Goal: Find specific page/section: Find specific page/section

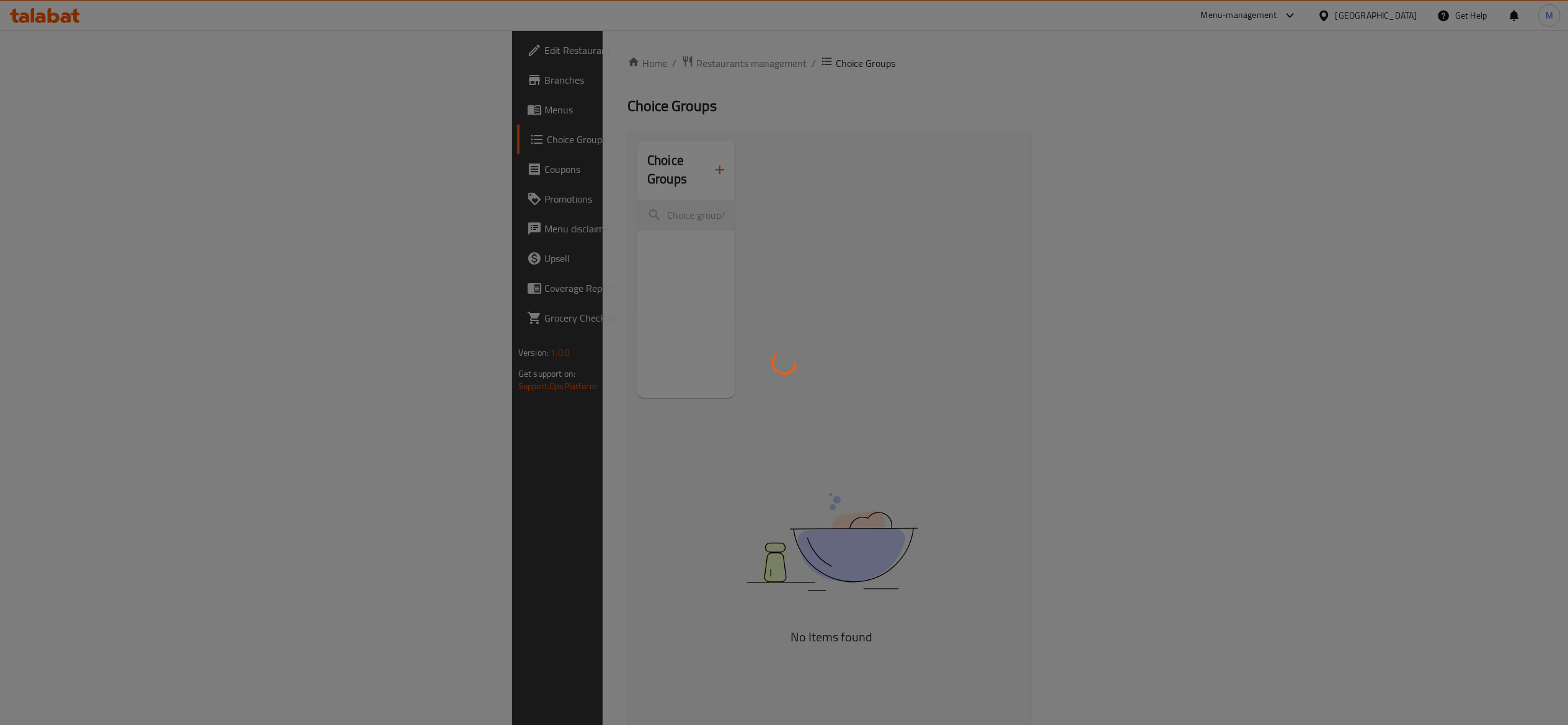
click at [428, 69] on div at bounding box center [784, 362] width 1568 height 725
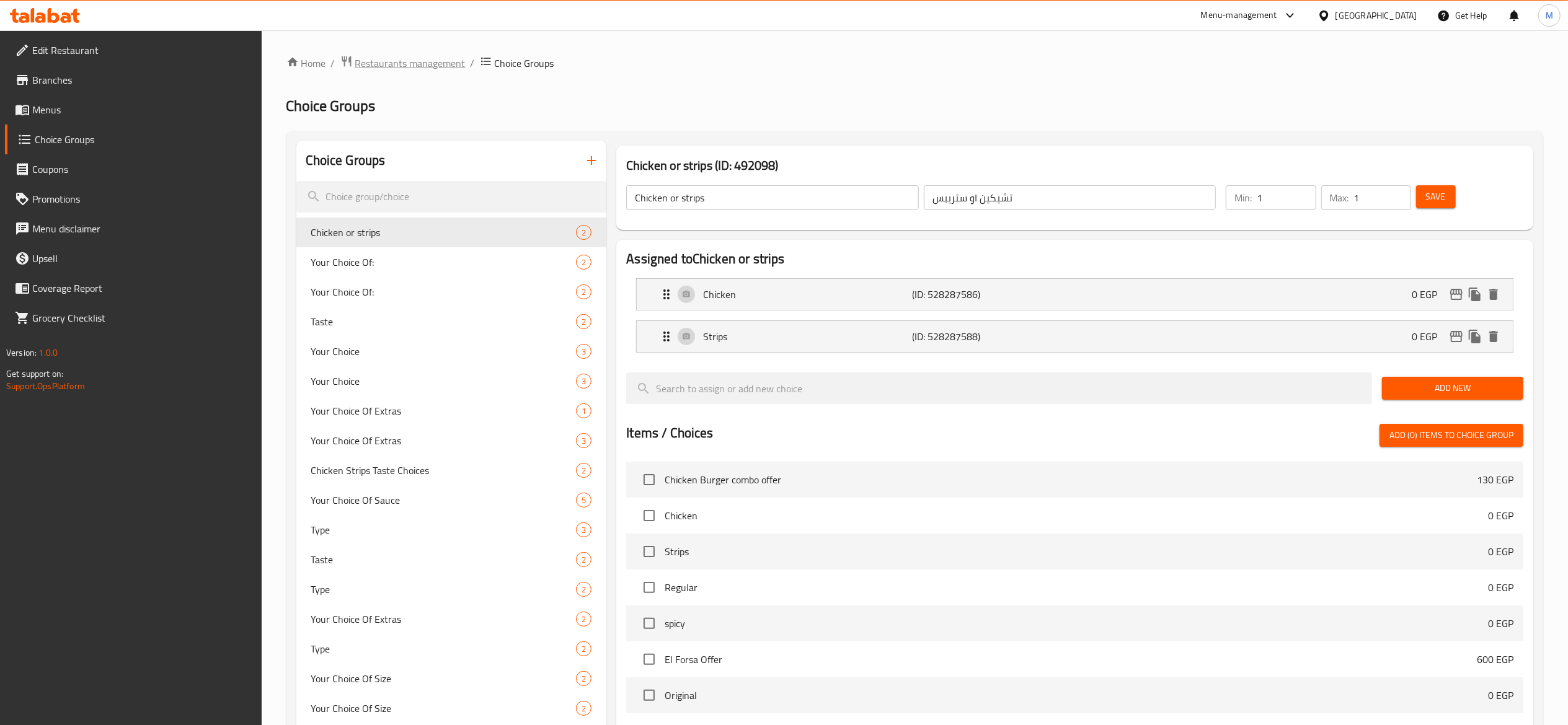
click at [422, 65] on span "Restaurants management" at bounding box center [411, 63] width 110 height 15
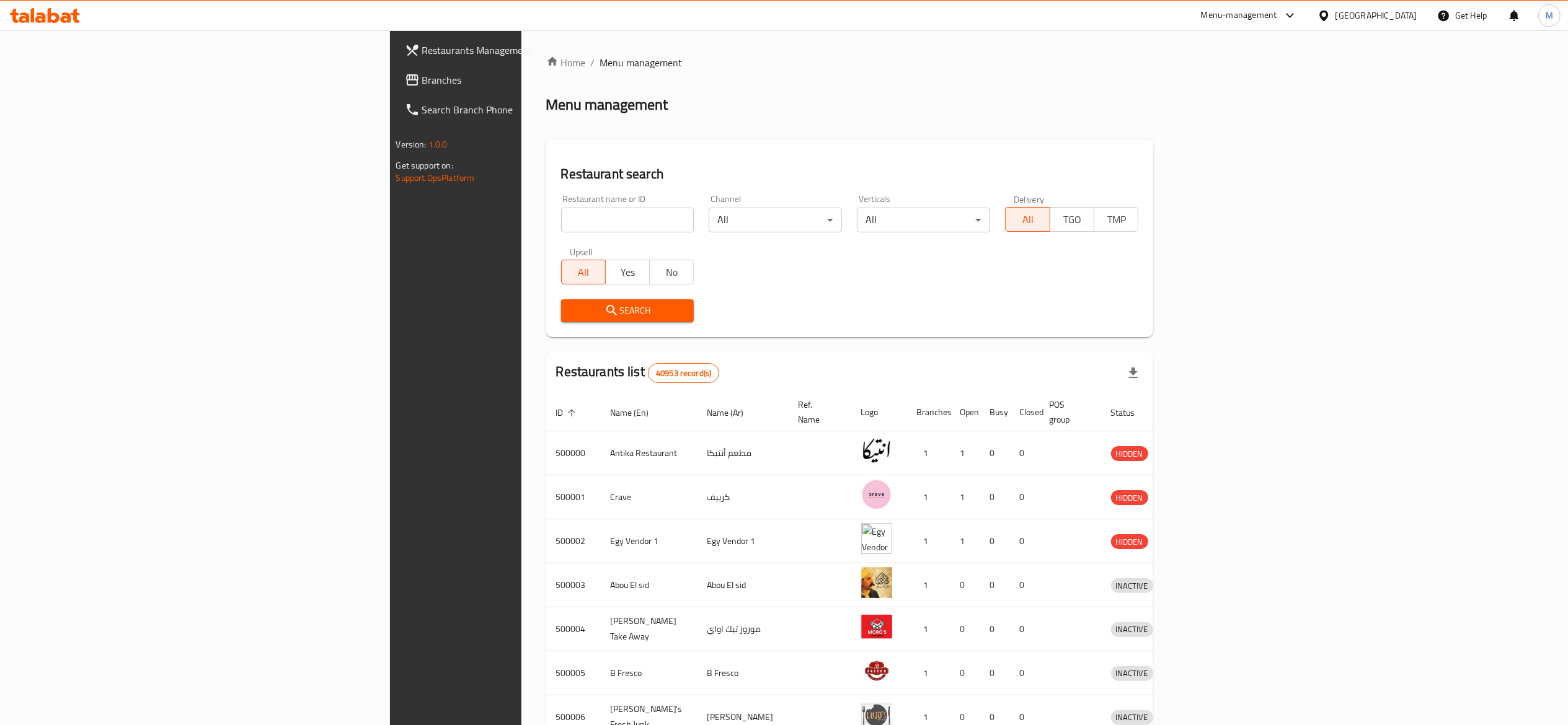
click at [561, 218] on input "search" at bounding box center [628, 220] width 133 height 25
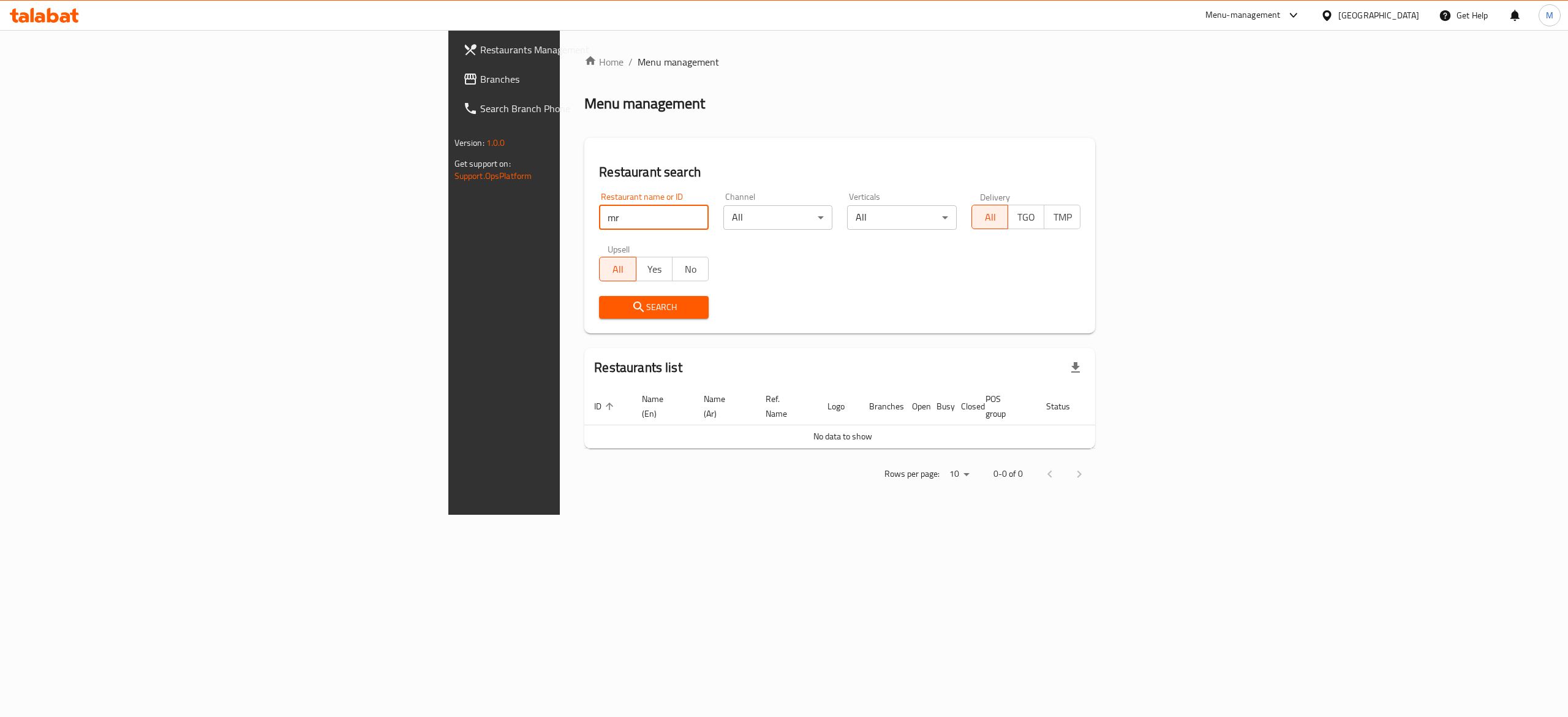
click button "Search" at bounding box center [653, 307] width 110 height 23
click at [599, 316] on button "Search" at bounding box center [653, 307] width 110 height 23
click at [1120, 515] on div "Home / Menu management Menu management Restaurant search Restaurant name or ID …" at bounding box center [839, 273] width 560 height 485
click at [609, 313] on span "Search" at bounding box center [654, 307] width 90 height 16
click at [599, 222] on input "mr" at bounding box center [653, 217] width 110 height 24
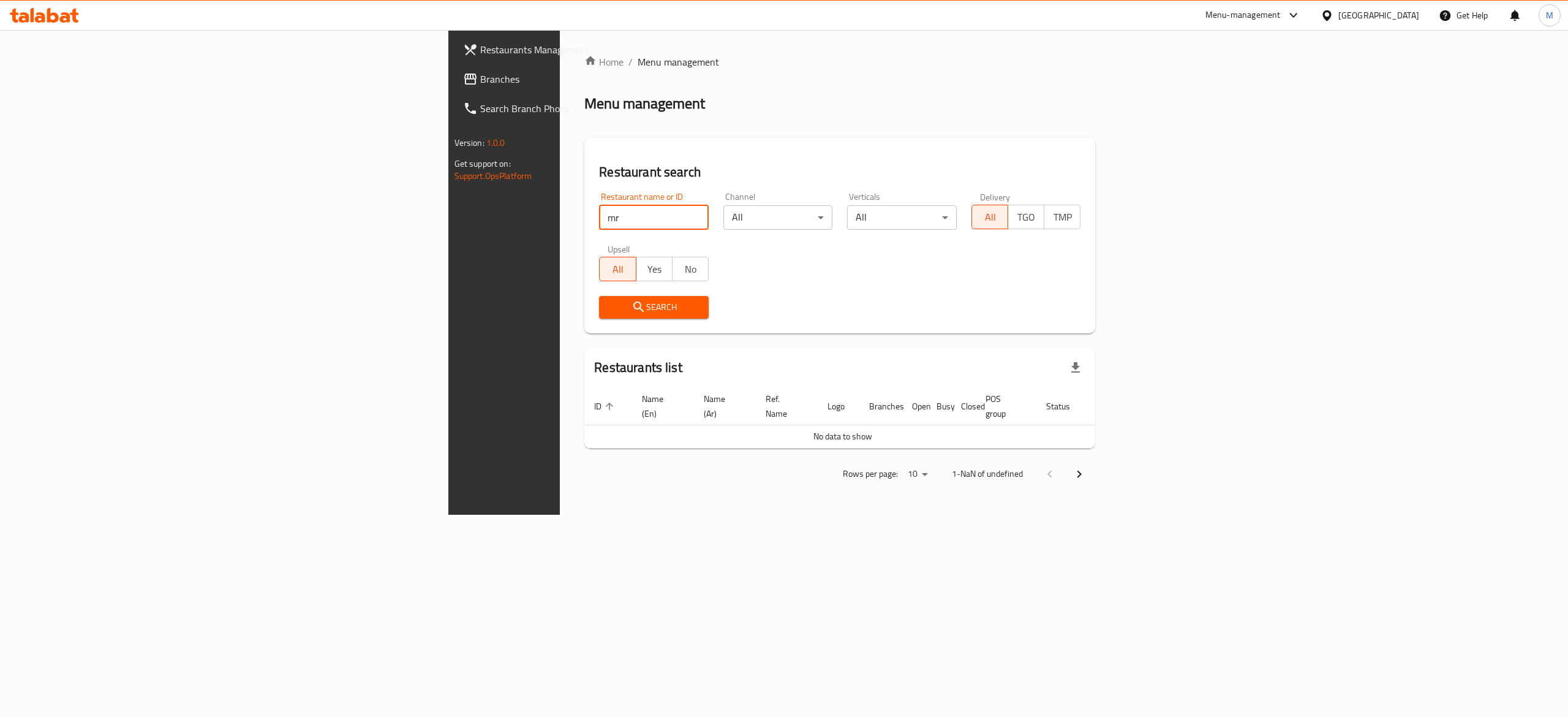
click at [599, 222] on input "mr" at bounding box center [653, 217] width 110 height 24
type input "[PERSON_NAME]"
click button "Search" at bounding box center [653, 307] width 110 height 23
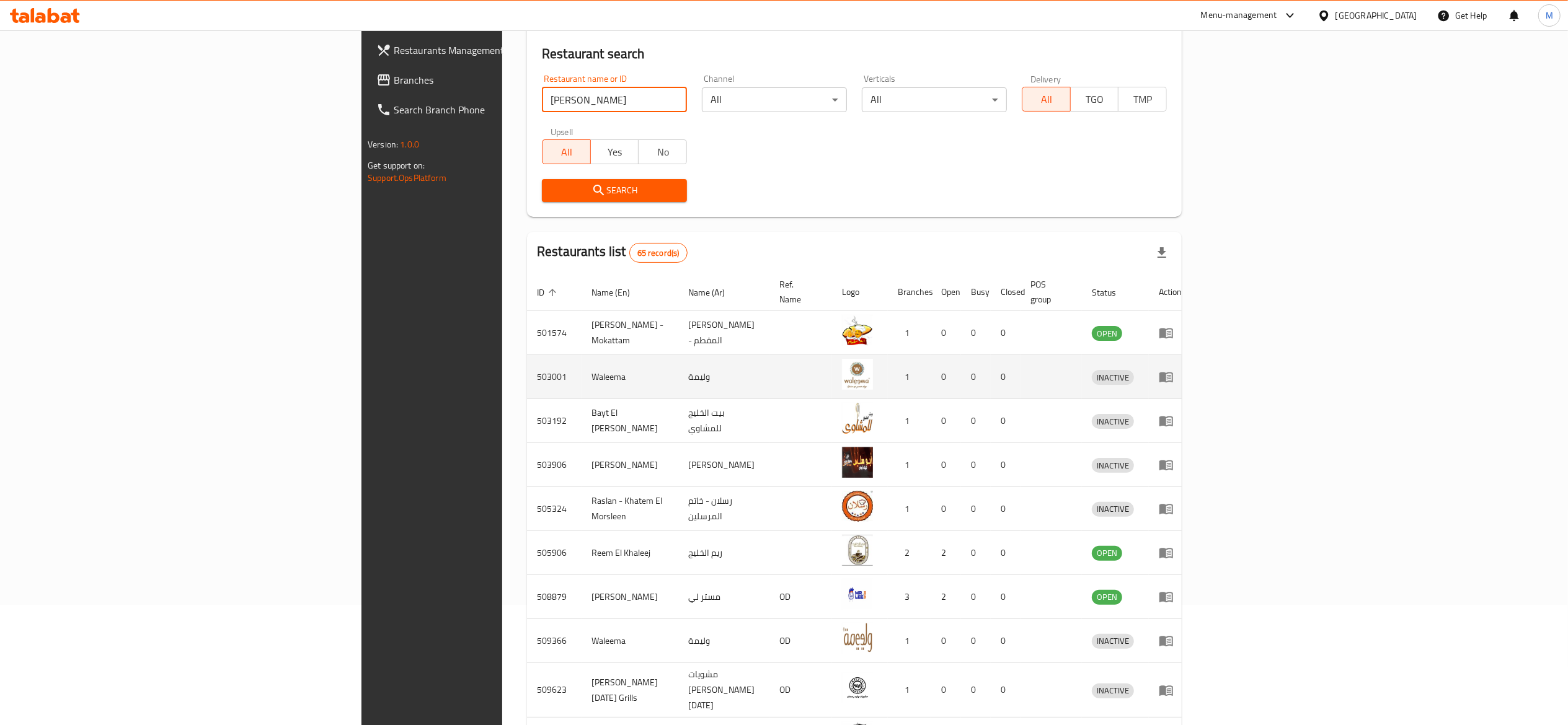
scroll to position [200, 0]
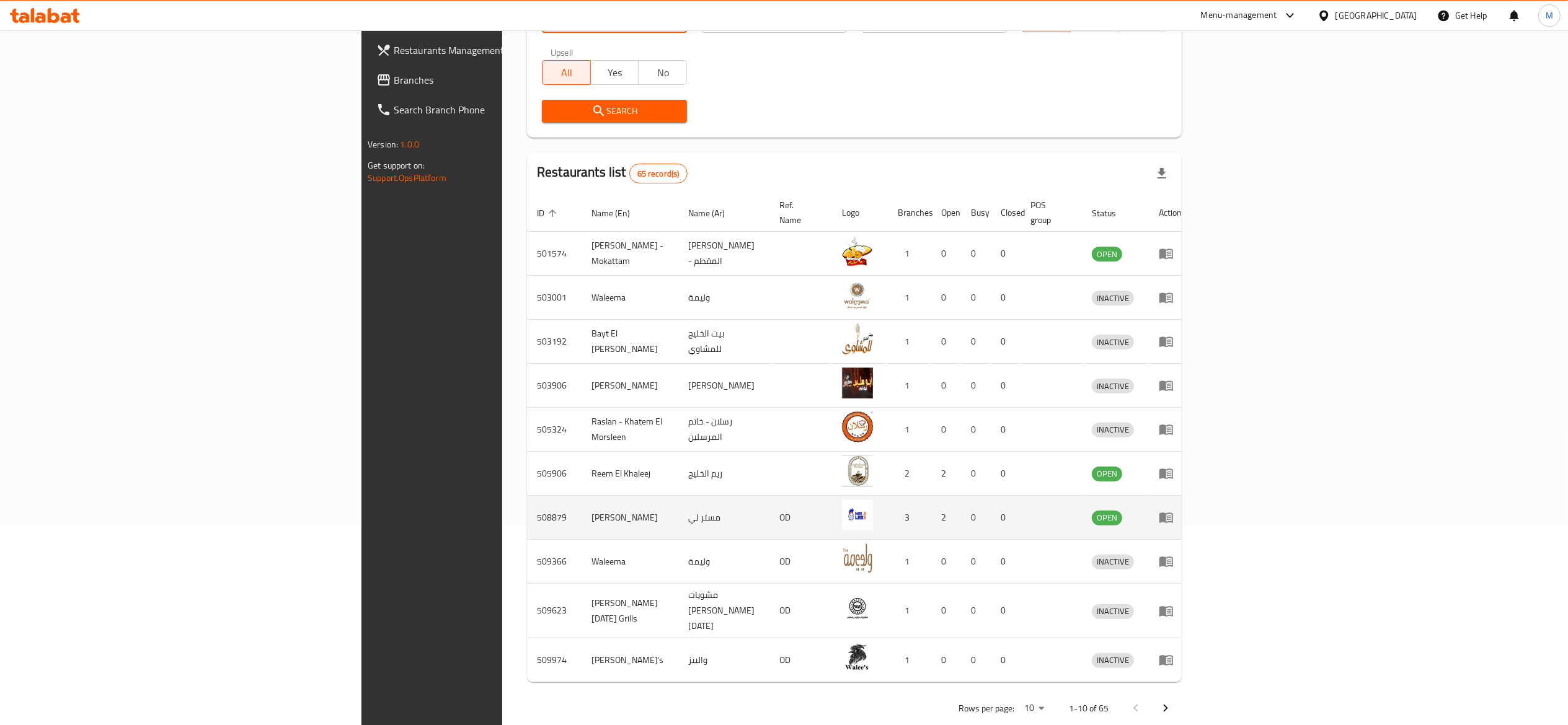
click at [527, 504] on td "508879" at bounding box center [554, 517] width 54 height 44
copy td "508879"
